Goal: Task Accomplishment & Management: Manage account settings

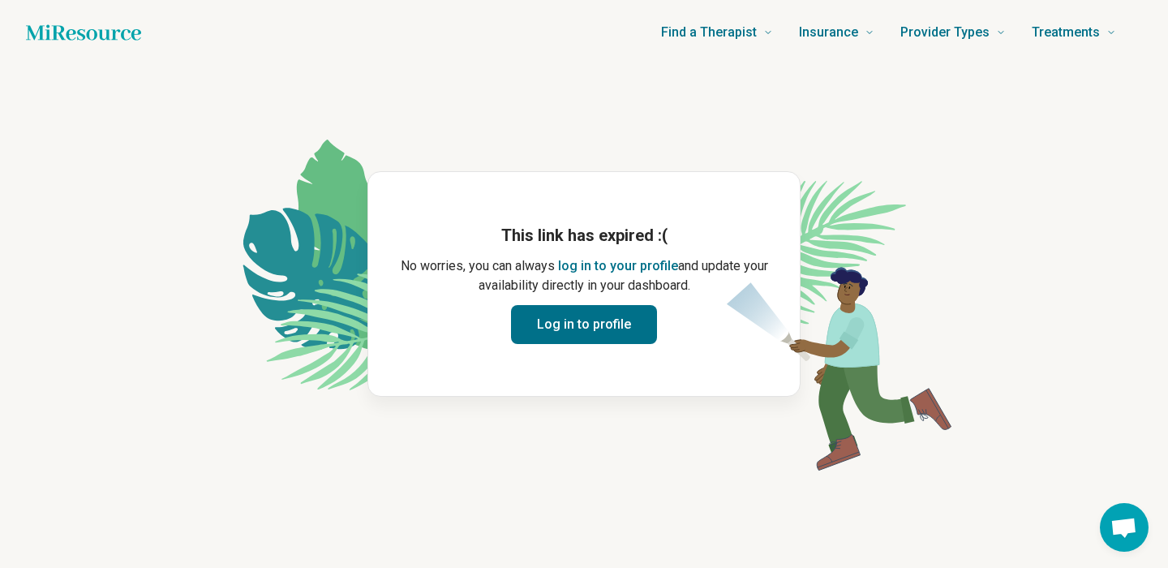
click at [552, 321] on button "Log in to profile" at bounding box center [584, 324] width 146 height 39
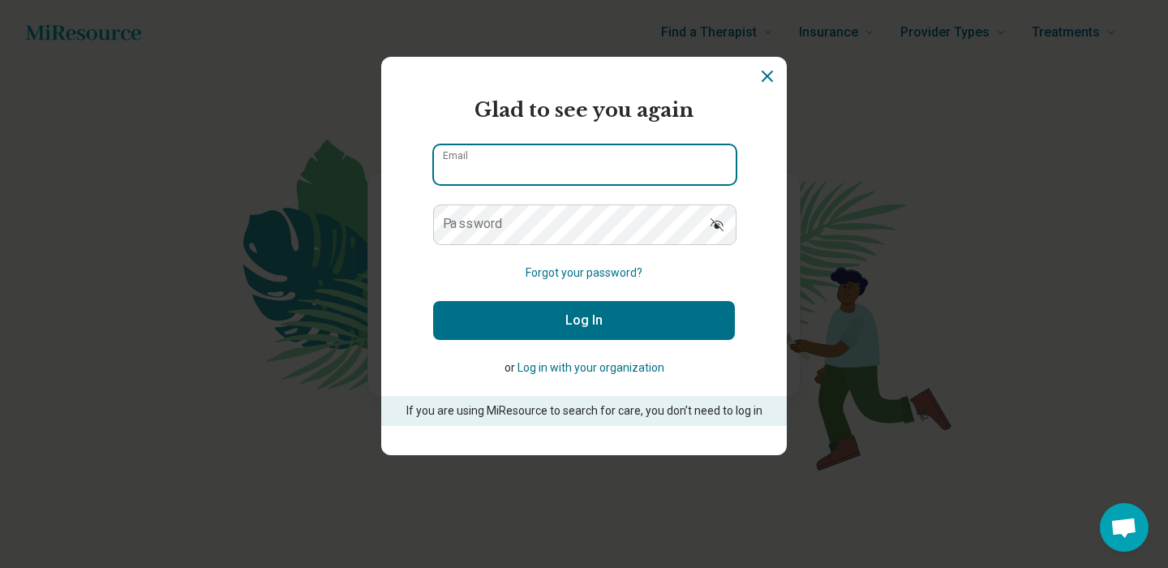
type input "**********"
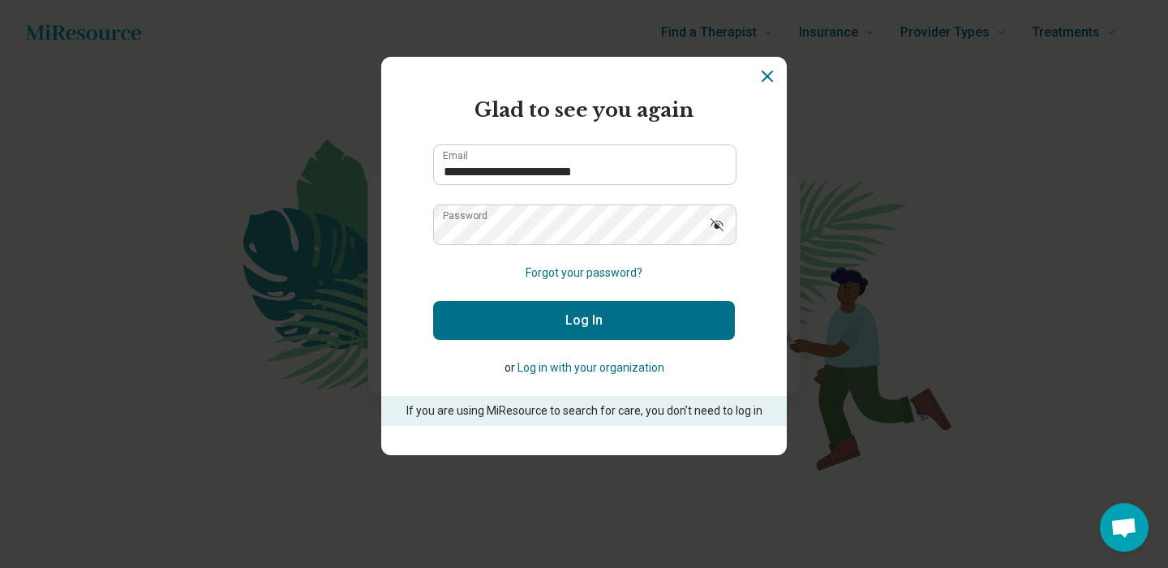
click at [551, 324] on button "Log In" at bounding box center [584, 320] width 302 height 39
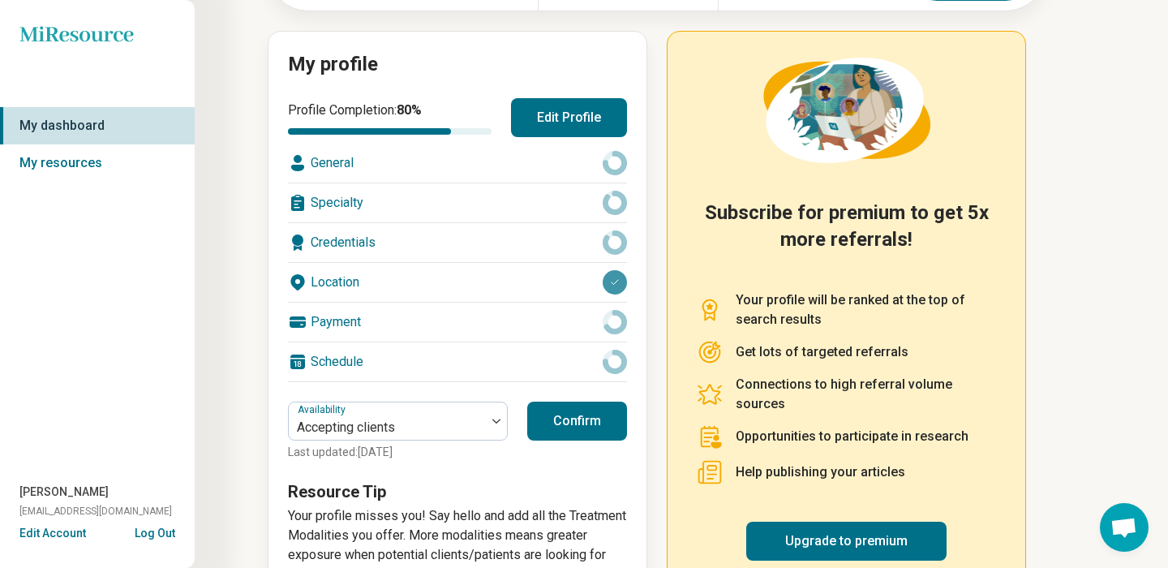
scroll to position [217, 0]
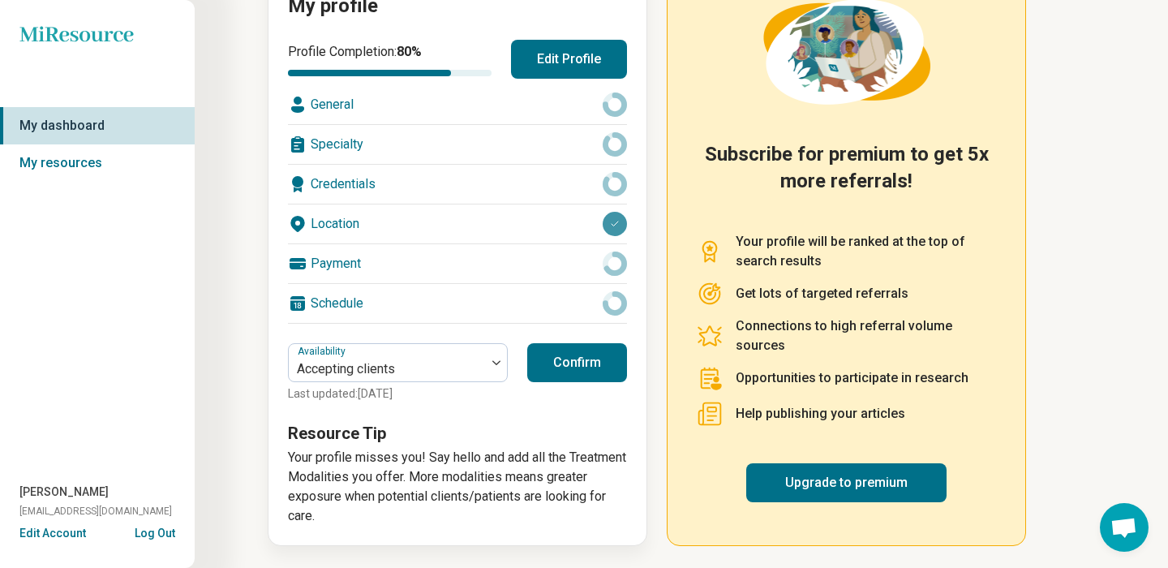
click at [579, 344] on button "Confirm" at bounding box center [577, 362] width 100 height 39
click at [620, 114] on circle at bounding box center [614, 104] width 19 height 19
